Goal: Information Seeking & Learning: Check status

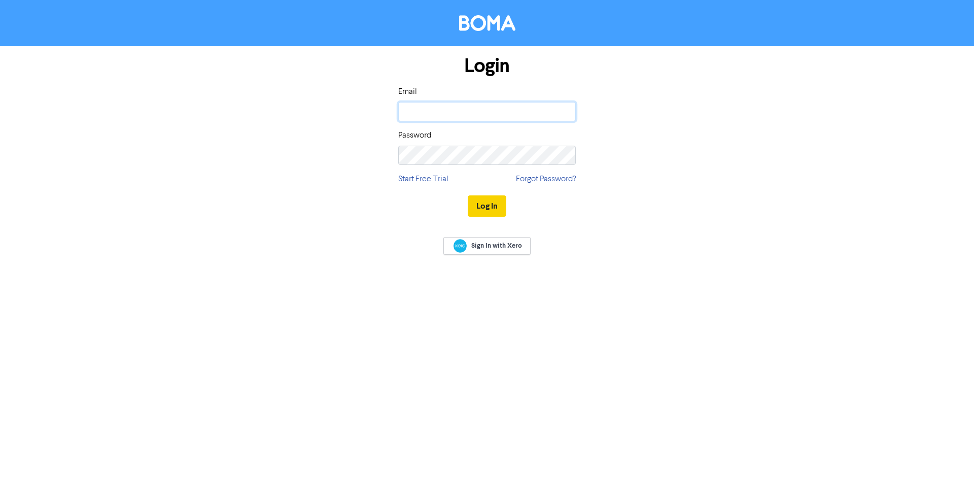
type input "[EMAIL_ADDRESS][DOMAIN_NAME]"
click at [501, 212] on button "Log In" at bounding box center [487, 205] width 39 height 21
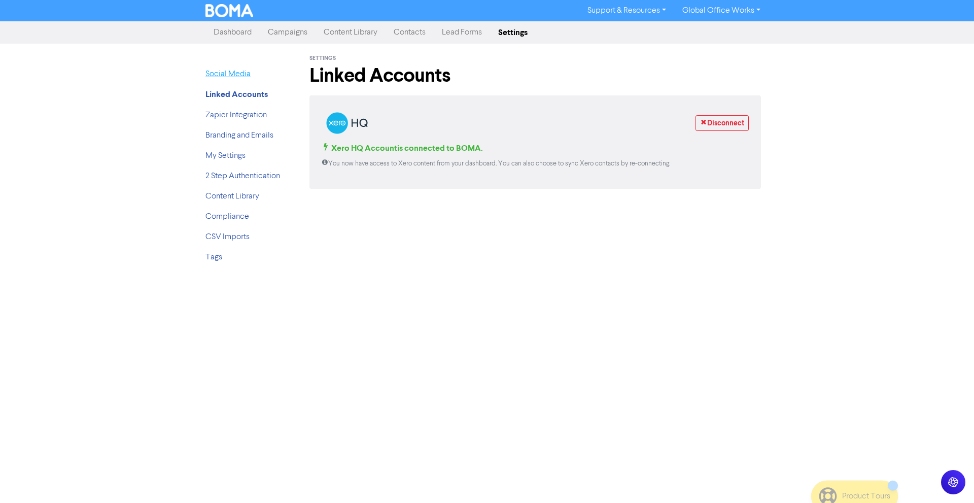
click at [223, 74] on link "Social Media" at bounding box center [227, 74] width 45 height 8
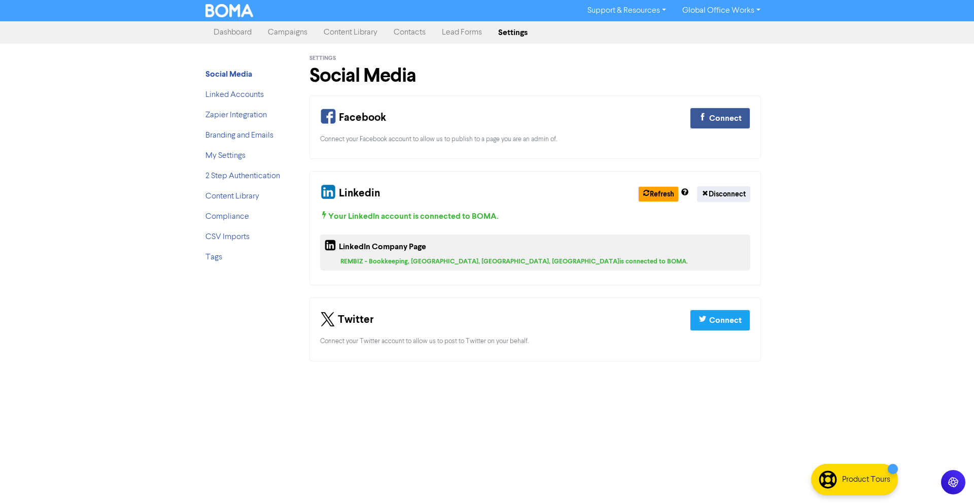
click at [291, 34] on link "Campaigns" at bounding box center [288, 32] width 56 height 20
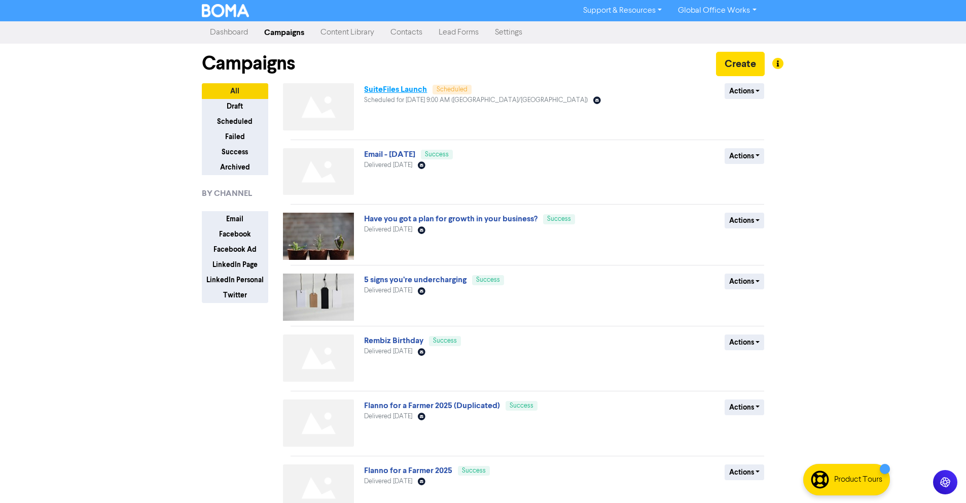
click at [424, 93] on link "SuiteFiles Launch" at bounding box center [395, 89] width 63 height 10
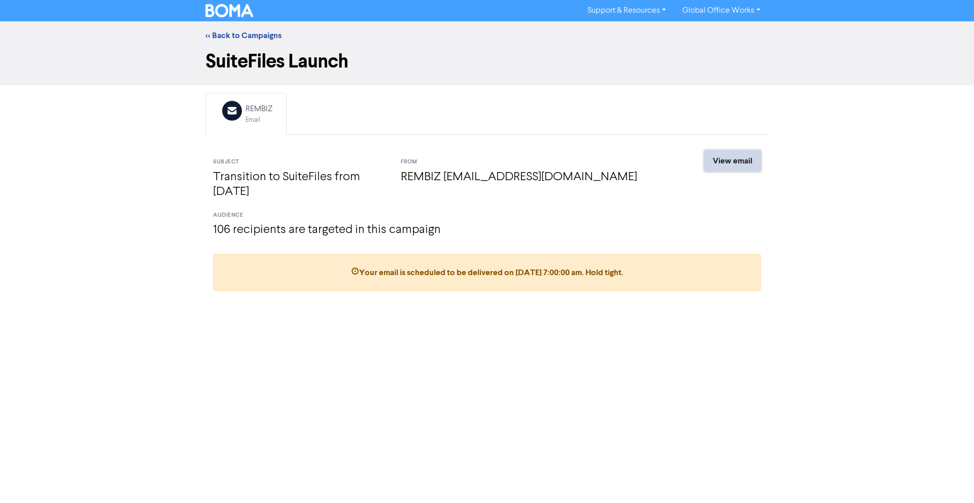
click at [726, 163] on link "View email" at bounding box center [732, 160] width 57 height 21
click at [259, 44] on div "<< Back to Campaigns" at bounding box center [487, 35] width 974 height 28
click at [257, 38] on link "<< Back to Campaigns" at bounding box center [243, 35] width 76 height 10
